Goal: Task Accomplishment & Management: Manage account settings

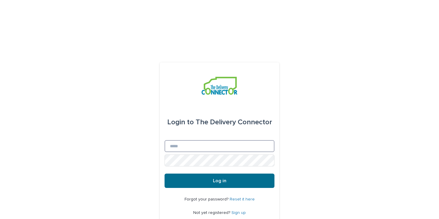
type input "**********"
click at [203, 174] on button "Log in" at bounding box center [220, 181] width 110 height 14
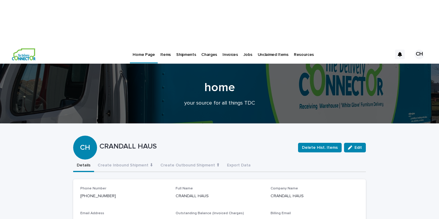
click at [228, 45] on p "Invoices" at bounding box center [231, 51] width 16 height 13
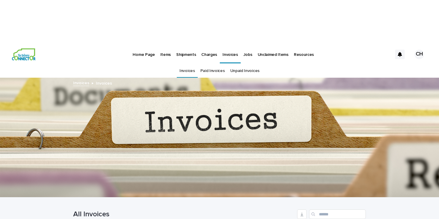
click at [244, 45] on p "Jobs" at bounding box center [248, 51] width 9 height 13
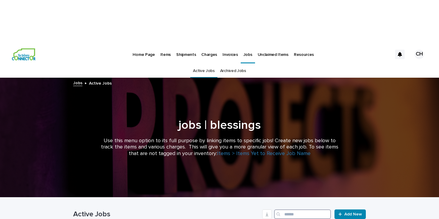
click at [284, 209] on input "Search" at bounding box center [302, 214] width 57 height 10
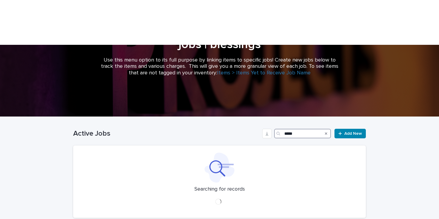
scroll to position [85, 0]
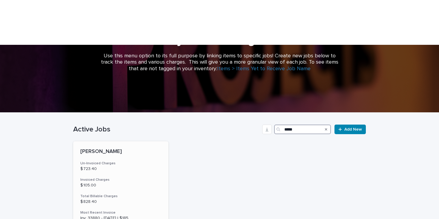
type input "*****"
click at [154, 177] on h3 "Invoiced Charges" at bounding box center [120, 179] width 81 height 5
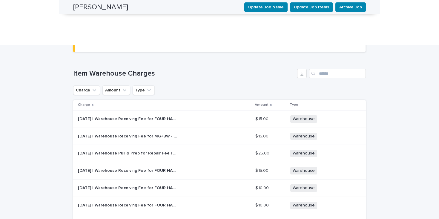
scroll to position [878, 0]
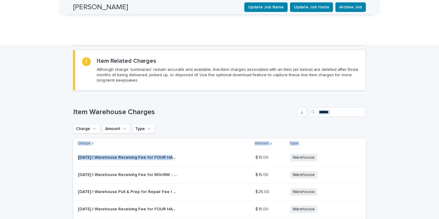
drag, startPoint x: 258, startPoint y: 109, endPoint x: 278, endPoint y: 66, distance: 47.2
click at [278, 108] on h1 "Item Warehouse Charges" at bounding box center [184, 112] width 222 height 9
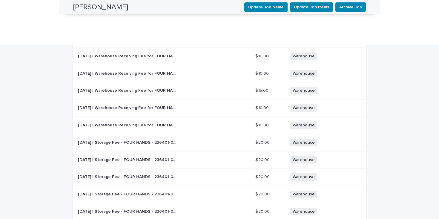
scroll to position [1051, 0]
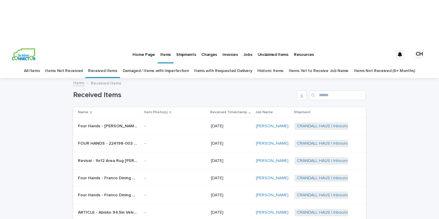
click at [144, 45] on p "Home Page" at bounding box center [144, 51] width 22 height 13
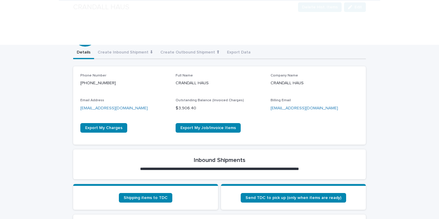
scroll to position [156, 0]
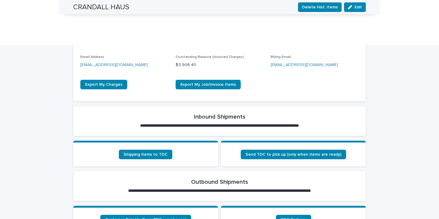
click at [136, 141] on section "Shipping items to TDC" at bounding box center [145, 154] width 145 height 26
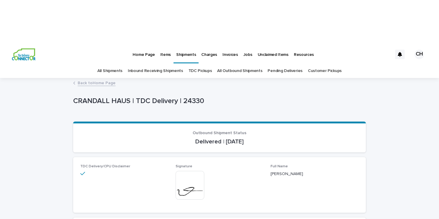
click at [102, 79] on link "Back to Home Page" at bounding box center [97, 82] width 38 height 7
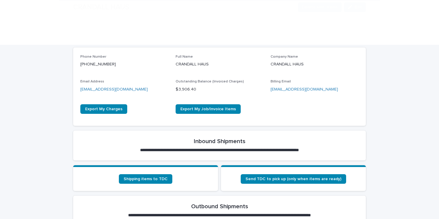
scroll to position [151, 0]
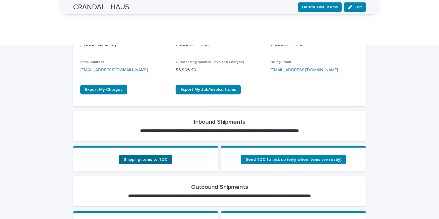
click at [131, 157] on span "Shipping items to TDC" at bounding box center [146, 159] width 44 height 4
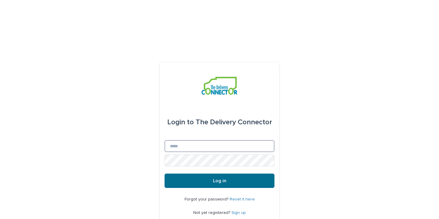
type input "**********"
click at [191, 174] on button "Log in" at bounding box center [220, 181] width 110 height 14
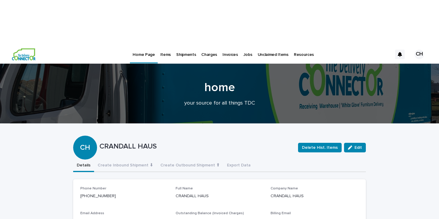
click at [244, 45] on p "Jobs" at bounding box center [248, 51] width 9 height 13
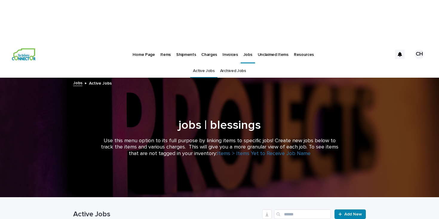
scroll to position [25, 0]
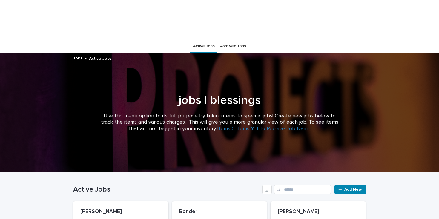
click at [292, 173] on div "Active Jobs Add New" at bounding box center [219, 187] width 293 height 29
click at [292, 185] on input "Search" at bounding box center [302, 190] width 57 height 10
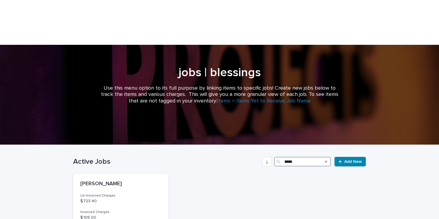
scroll to position [57, 0]
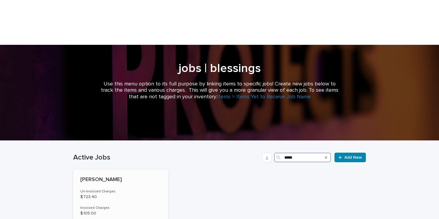
type input "*****"
click at [99, 169] on div "Krogh Un-Invoiced Charges $ 723.40 Invoiced Charges $ 105.00 Total Billable Cha…" at bounding box center [120, 220] width 95 height 103
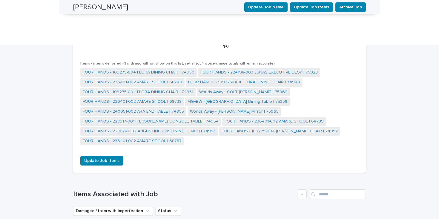
scroll to position [486, 0]
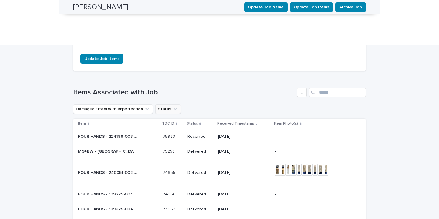
click at [164, 104] on button "Status" at bounding box center [168, 109] width 26 height 10
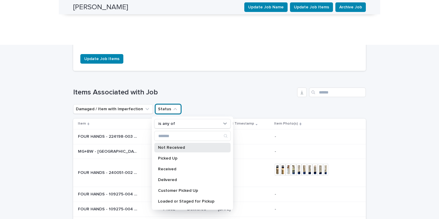
click at [174, 143] on div "Not Received" at bounding box center [192, 148] width 76 height 10
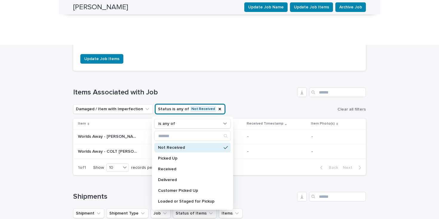
click at [241, 88] on h1 "Items Associated with Job" at bounding box center [184, 92] width 222 height 9
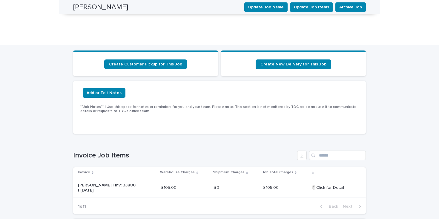
scroll to position [0, 0]
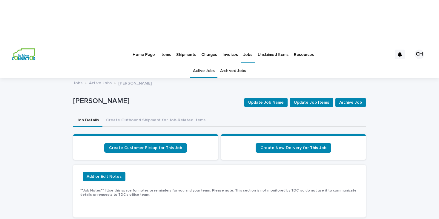
click at [132, 45] on div "Home Page" at bounding box center [143, 51] width 27 height 13
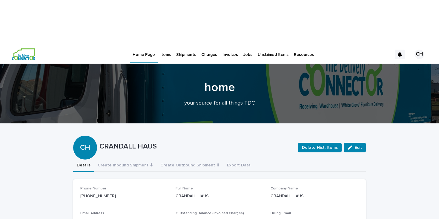
click at [244, 45] on p "Jobs" at bounding box center [248, 51] width 9 height 13
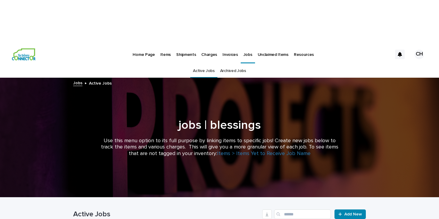
click at [142, 45] on p "Home Page" at bounding box center [144, 51] width 22 height 13
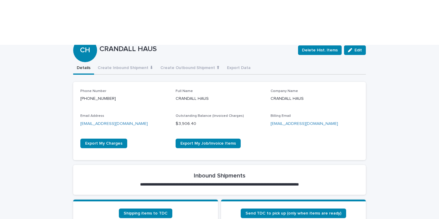
scroll to position [105, 0]
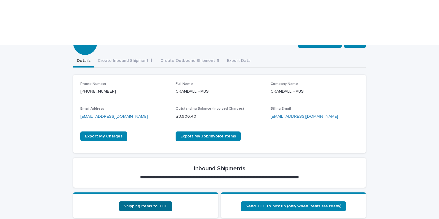
click at [136, 204] on span "Shipping items to TDC" at bounding box center [146, 206] width 44 height 4
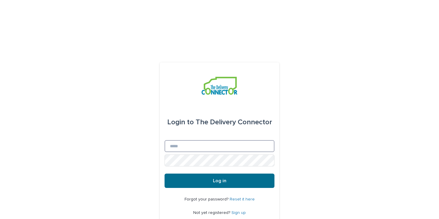
type input "**********"
click at [228, 174] on button "Log in" at bounding box center [220, 181] width 110 height 14
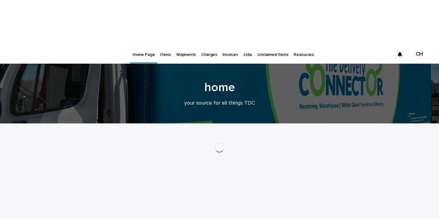
click at [243, 45] on p "Jobs" at bounding box center [247, 51] width 9 height 13
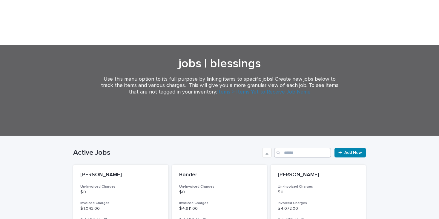
scroll to position [62, 0]
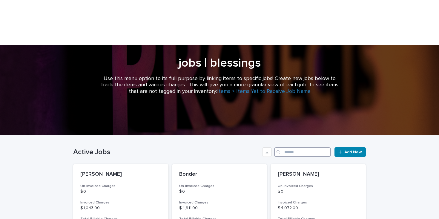
click at [302, 147] on input "Search" at bounding box center [302, 152] width 57 height 10
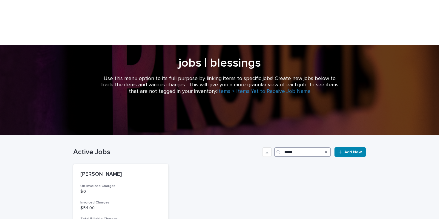
type input "*****"
click at [131, 189] on p "$ 0" at bounding box center [120, 191] width 81 height 5
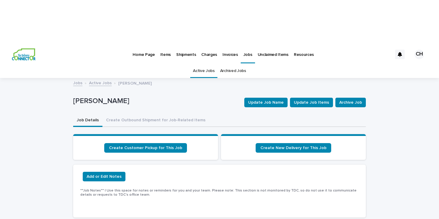
click at [142, 45] on p "Home Page" at bounding box center [144, 51] width 22 height 13
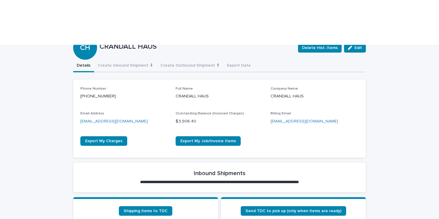
scroll to position [123, 0]
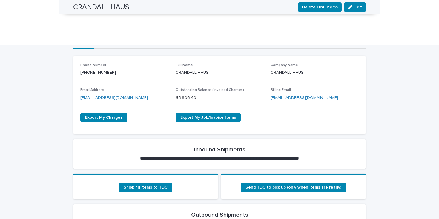
click at [151, 174] on section "Shipping items to TDC" at bounding box center [145, 187] width 145 height 26
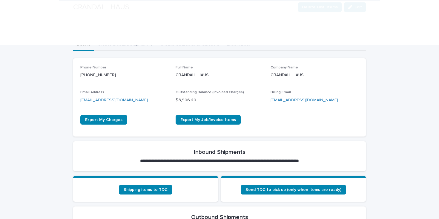
scroll to position [160, 0]
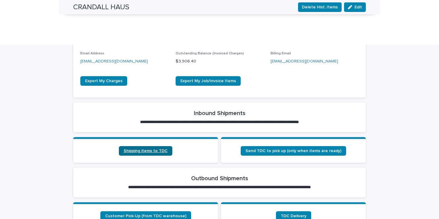
click at [151, 146] on link "Shipping items to TDC" at bounding box center [145, 151] width 53 height 10
